Goal: Check status

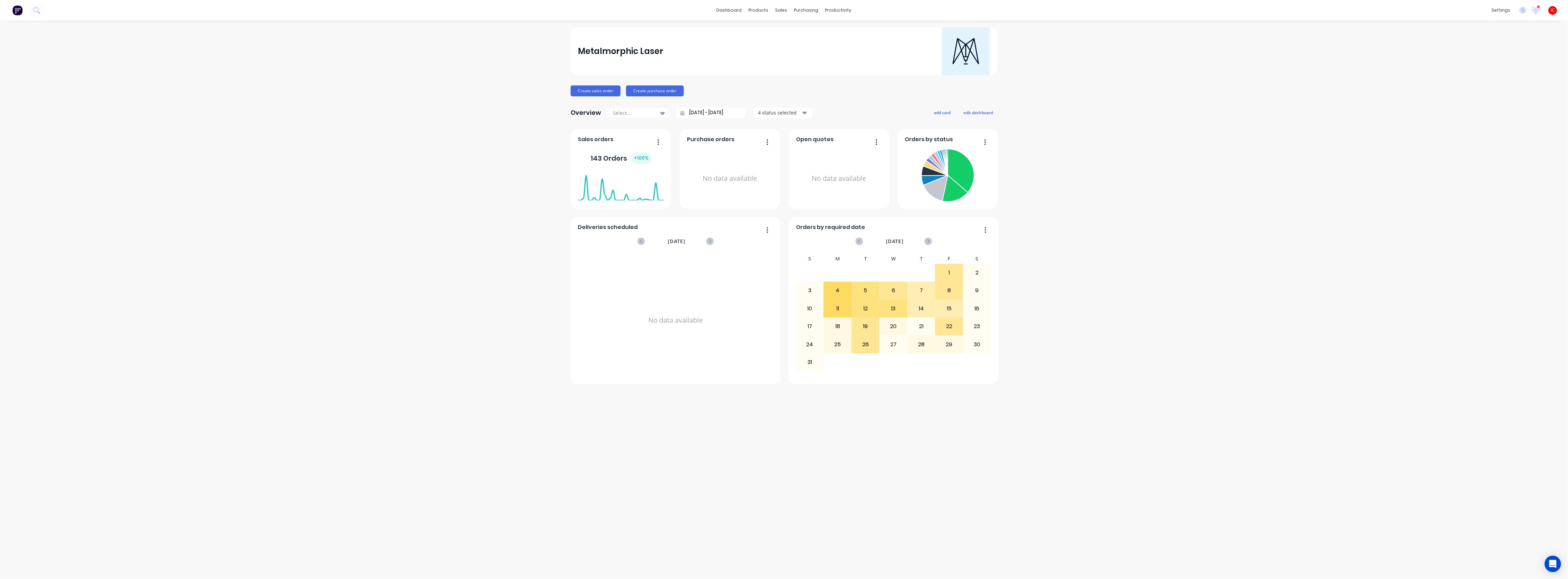
drag, startPoint x: 352, startPoint y: 247, endPoint x: 348, endPoint y: 254, distance: 8.1
click at [349, 248] on div "Metalmorphic Laser Create sales order Create purchase order Overview Select... …" at bounding box center [784, 299] width 1568 height 544
click at [261, 215] on div "Metalmorphic Laser Create sales order Create purchase order Overview Select... …" at bounding box center [784, 299] width 1568 height 544
click at [857, 31] on div "Workflow" at bounding box center [850, 33] width 21 height 6
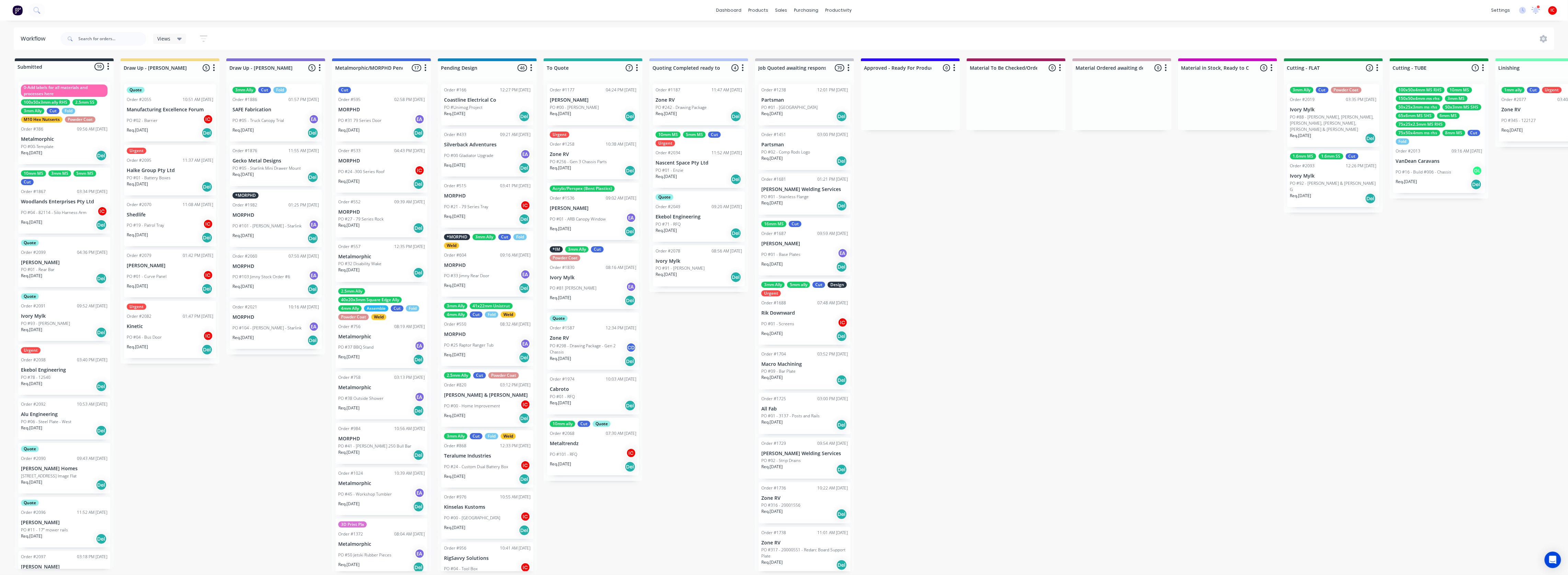
click at [182, 114] on div "PO #02 - Barrier IC" at bounding box center [170, 120] width 87 height 13
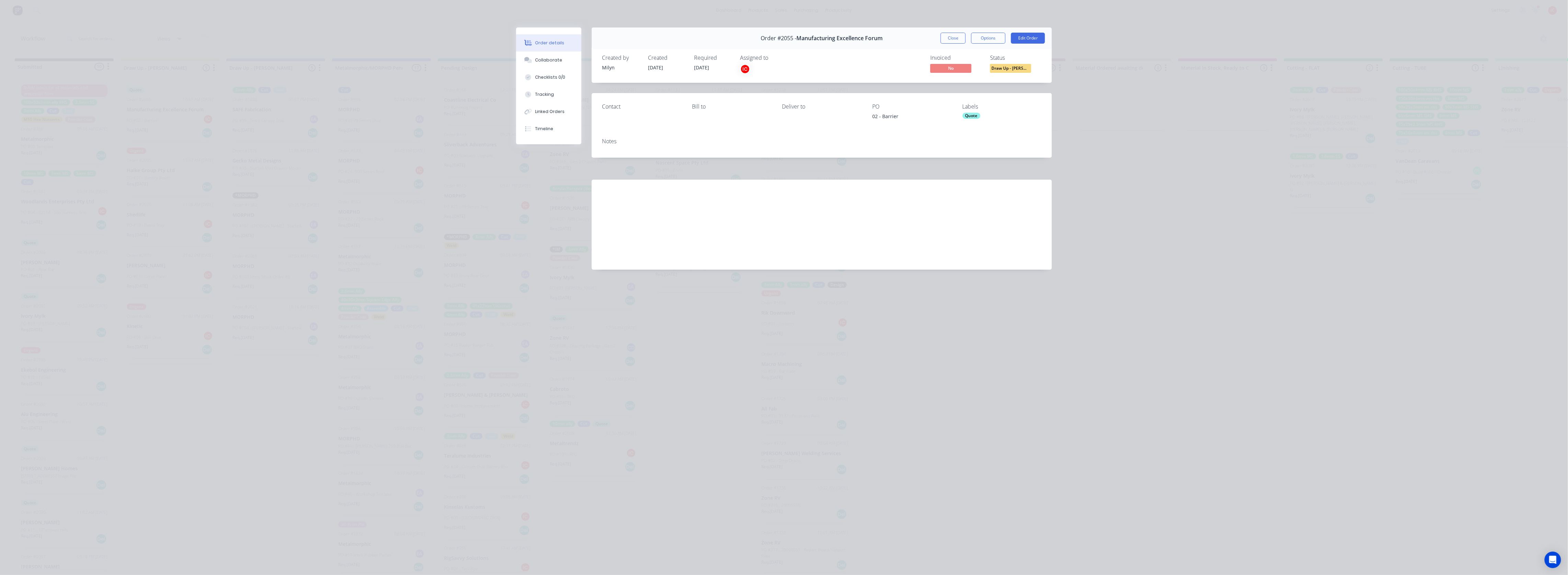
click at [327, 28] on div "Order details Collaborate Checklists 0/0 Tracking Linked Orders Timeline Order …" at bounding box center [784, 288] width 1568 height 575
click at [554, 58] on div "Collaborate" at bounding box center [549, 60] width 27 height 6
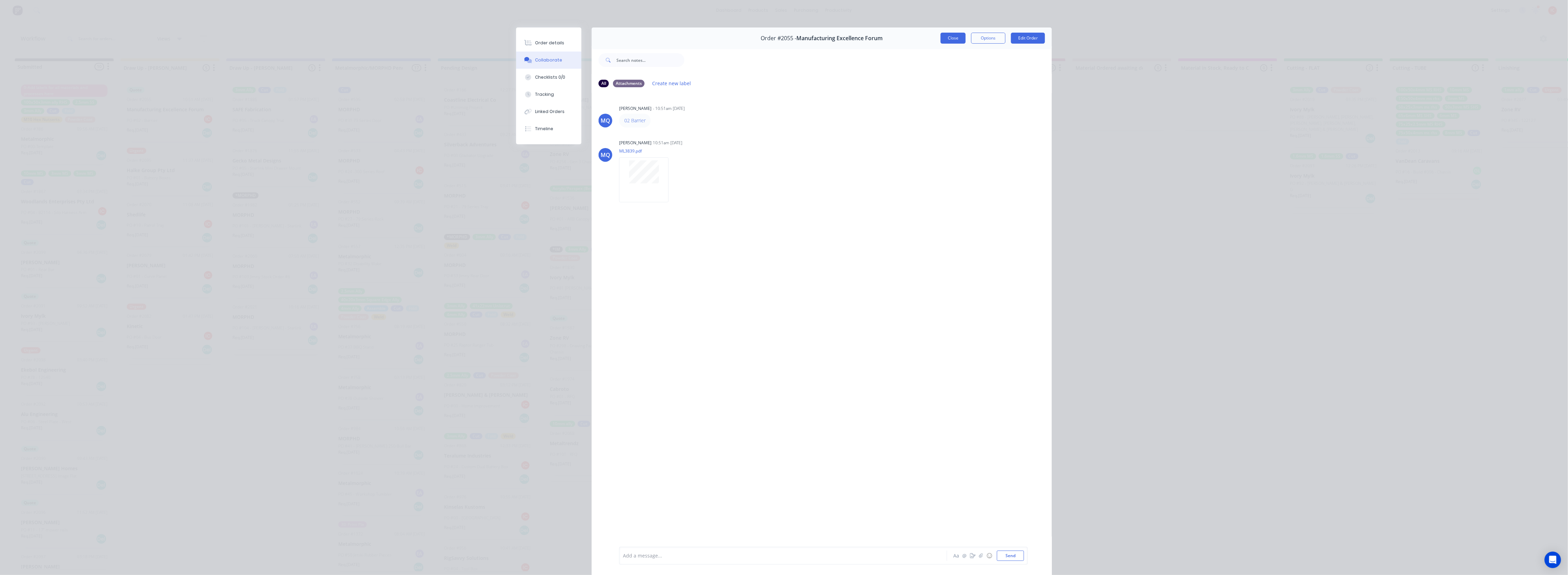
click at [948, 37] on button "Close" at bounding box center [953, 38] width 25 height 11
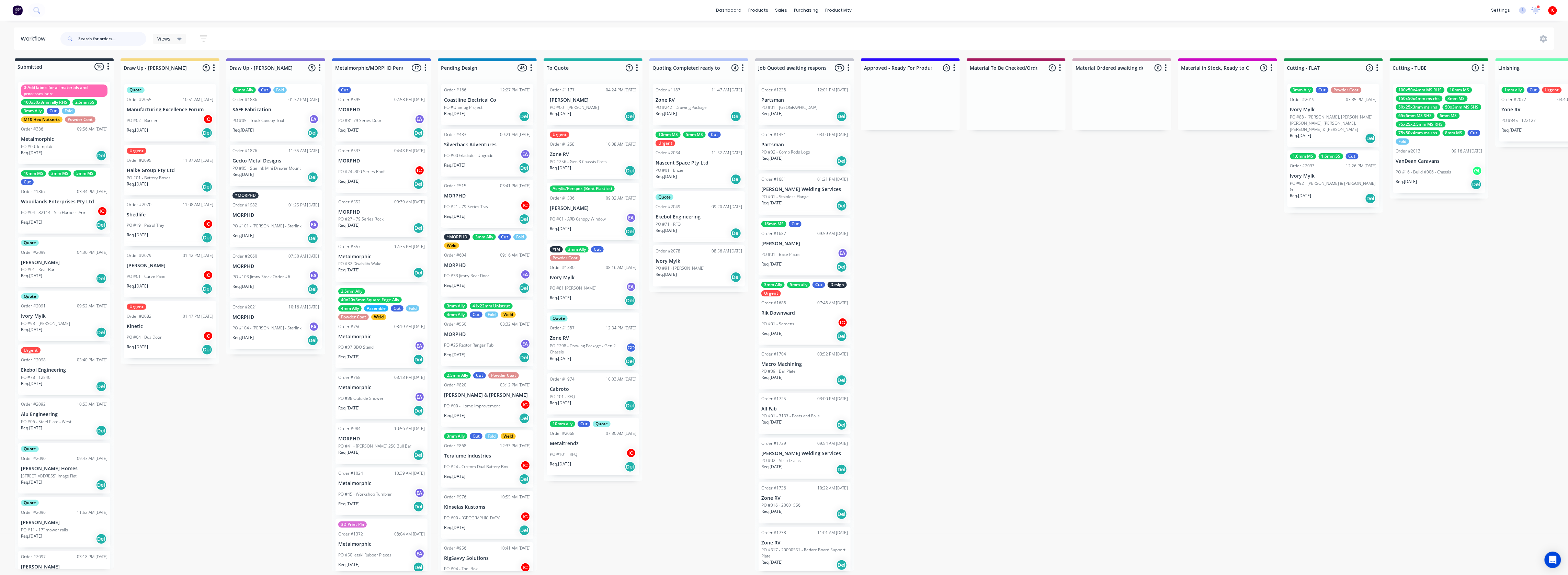
click at [117, 37] on input "text" at bounding box center [112, 39] width 68 height 13
type input "ivory"
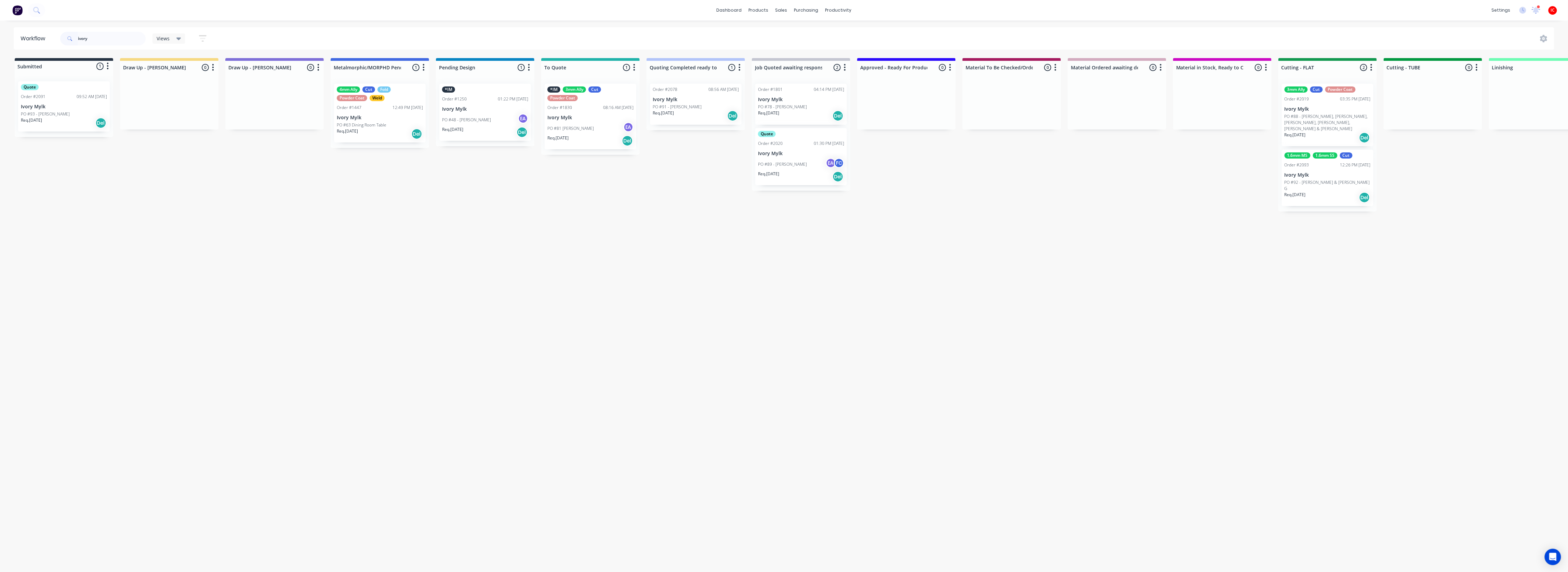
click at [627, 335] on div "Workflow ivory Views Save new view None (Default) edit [PERSON_NAME] edit [PERS…" at bounding box center [784, 293] width 1568 height 531
drag, startPoint x: 115, startPoint y: 34, endPoint x: 10, endPoint y: 51, distance: 106.4
click at [10, 51] on div "Workflow ivory Views Save new view None (Default) edit [PERSON_NAME] edit [PERS…" at bounding box center [784, 293] width 1568 height 531
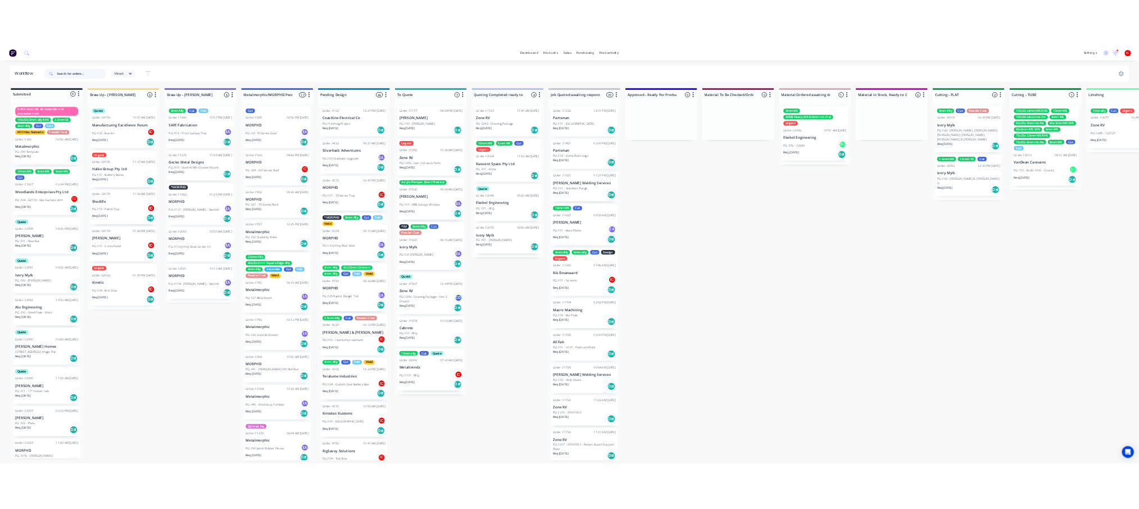
scroll to position [4, 0]
